Goal: Find specific page/section: Find specific page/section

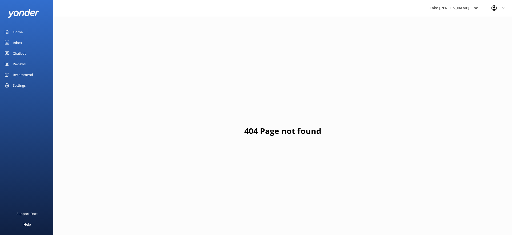
click at [11, 52] on link "Chatbot" at bounding box center [26, 53] width 53 height 11
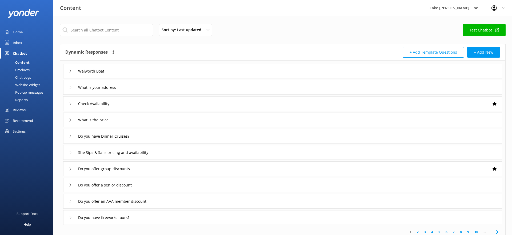
click at [26, 78] on div "Chat Logs" at bounding box center [17, 77] width 28 height 7
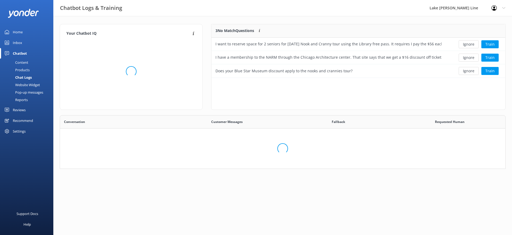
scroll to position [187, 445]
